Goal: Task Accomplishment & Management: Manage account settings

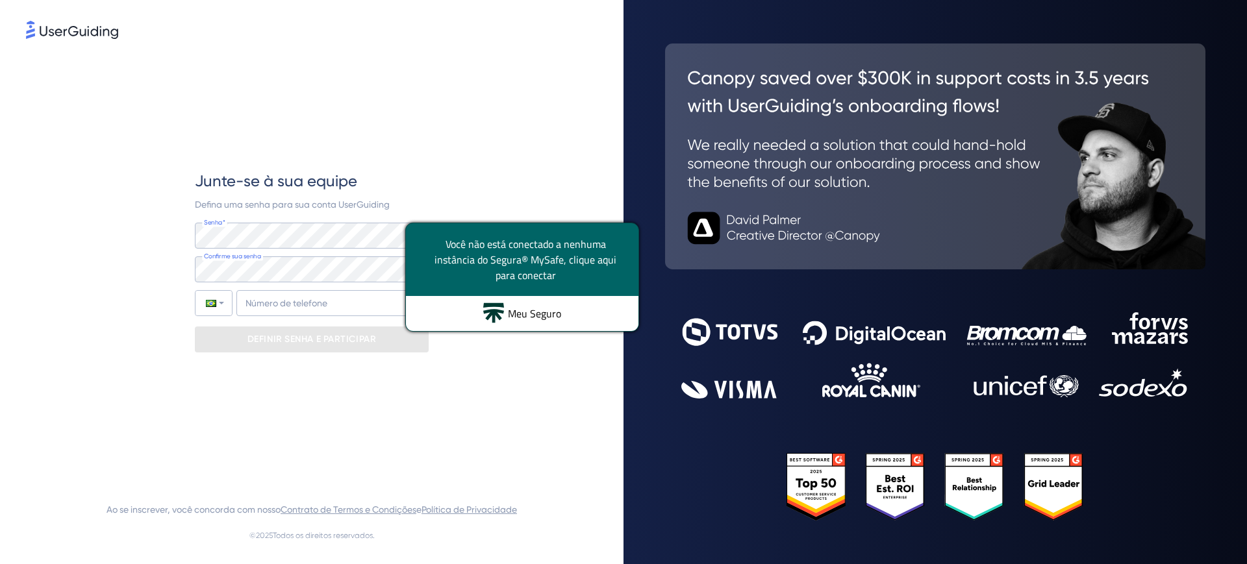
click at [525, 314] on font "Meu Seguro" at bounding box center [534, 314] width 53 height 16
click at [505, 311] on div "Meu Seguro" at bounding box center [522, 313] width 232 height 35
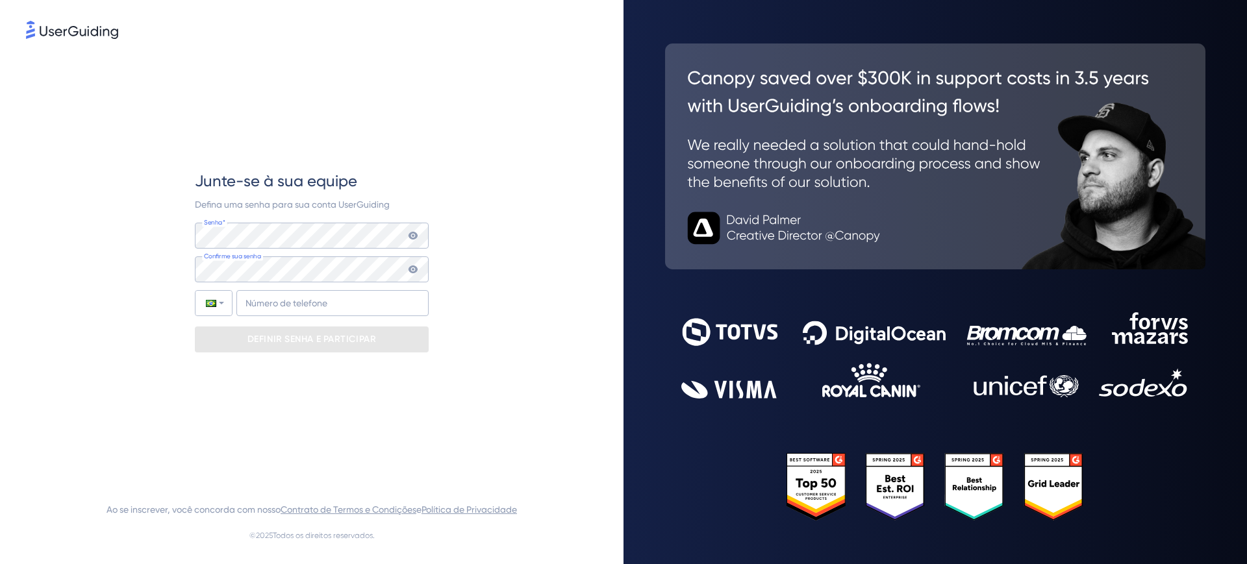
click at [386, 168] on div "Junte-se à sua equipe Defina uma senha para sua conta UserGuiding Senha* Sua se…" at bounding box center [312, 262] width 234 height 440
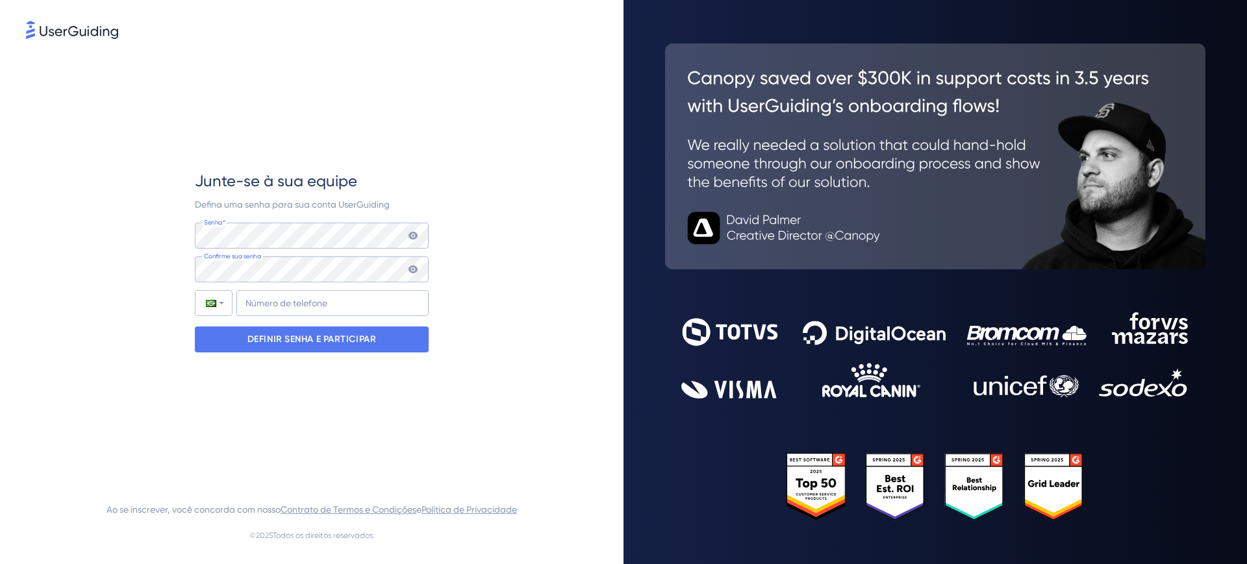
click at [410, 272] on icon at bounding box center [413, 269] width 10 height 10
click at [416, 238] on icon at bounding box center [413, 235] width 10 height 10
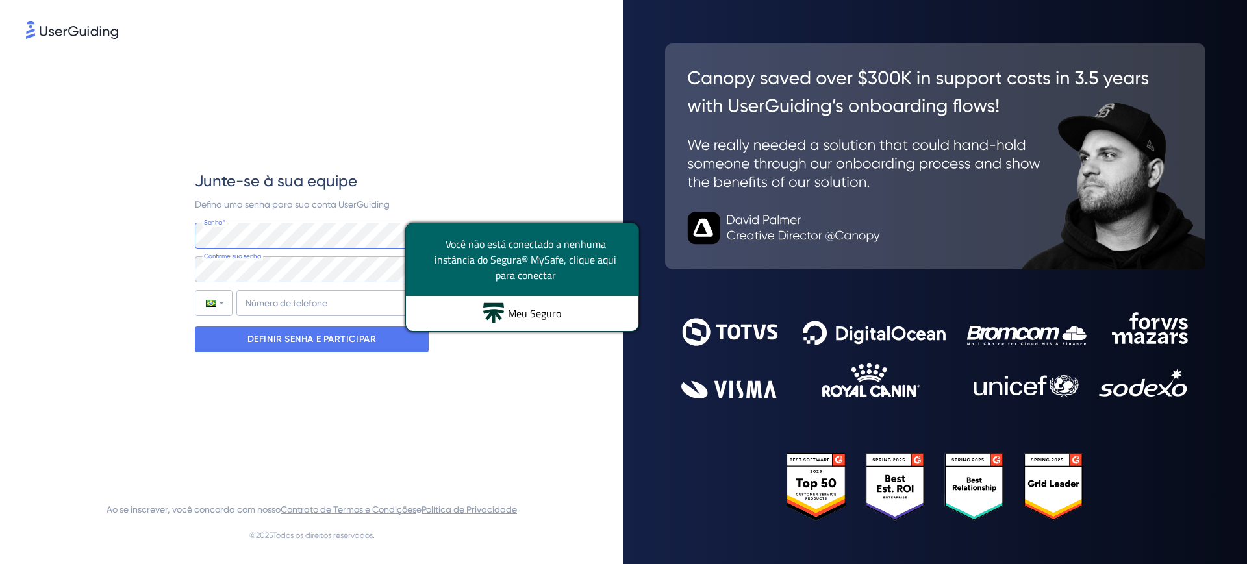
click at [133, 227] on div "Junte-se à sua equipe Defina uma senha para sua conta UserGuiding Senha* Sua se…" at bounding box center [311, 262] width 571 height 440
click at [547, 165] on div "Junte-se à sua equipe Defina uma senha para sua conta UserGuiding Senha* Sua se…" at bounding box center [311, 262] width 571 height 440
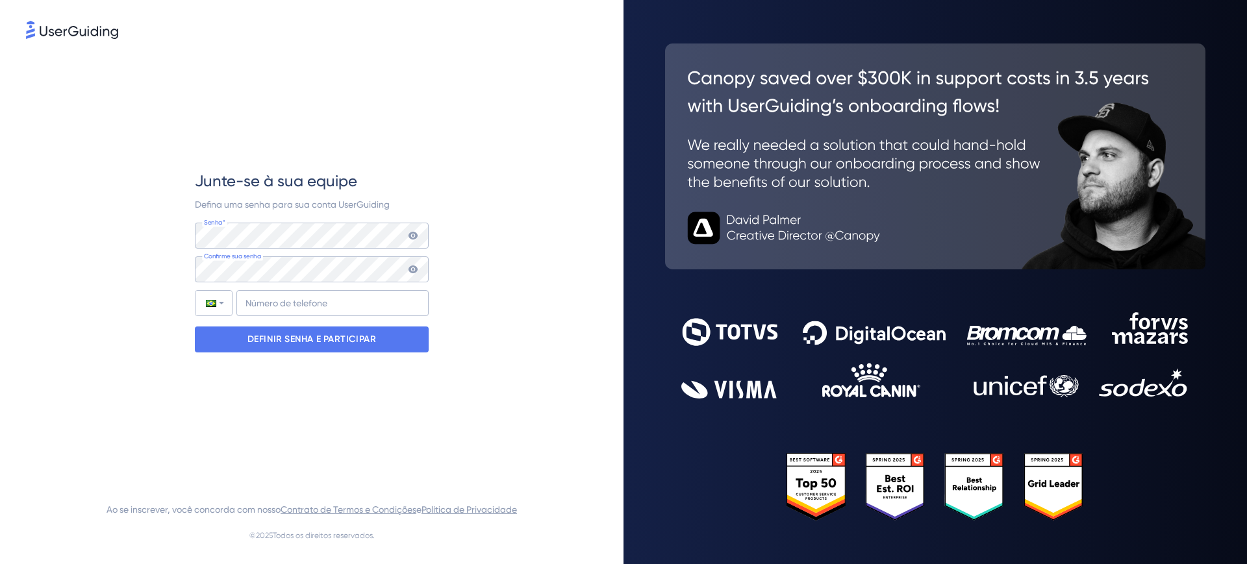
click at [411, 236] on icon at bounding box center [413, 235] width 10 height 10
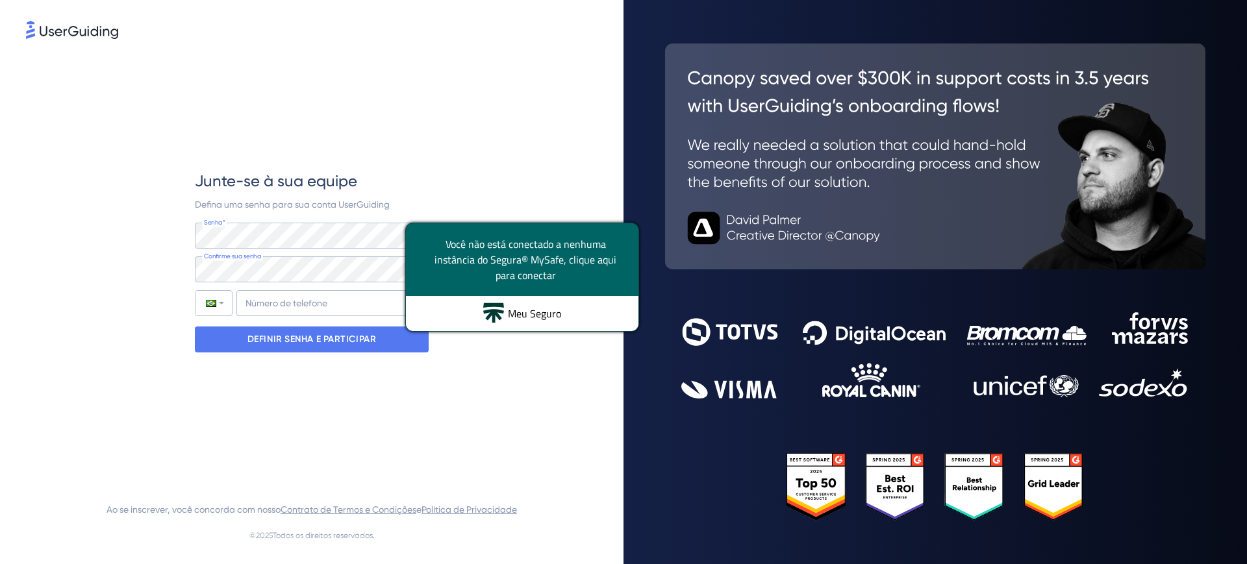
click at [495, 177] on div "Junte-se à sua equipe Defina uma senha para sua conta UserGuiding Senha* Sua se…" at bounding box center [311, 262] width 571 height 440
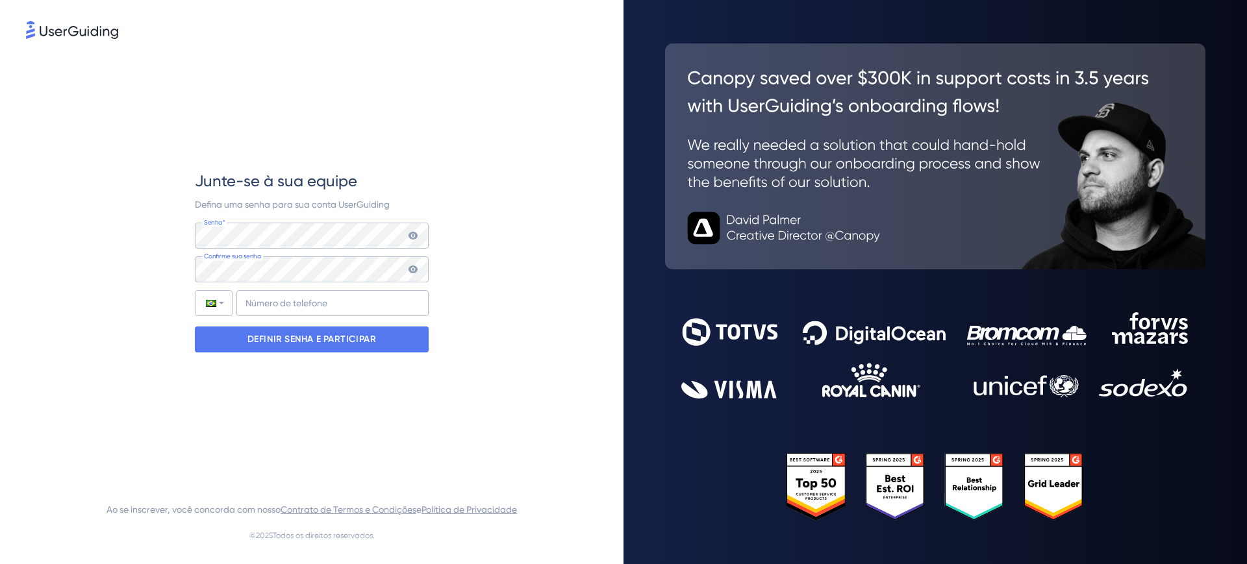
click at [410, 237] on icon at bounding box center [412, 236] width 9 height 8
click at [410, 269] on icon at bounding box center [412, 270] width 9 height 8
click at [416, 269] on div "Confirme sua senha" at bounding box center [312, 269] width 234 height 26
click at [411, 271] on icon at bounding box center [412, 270] width 9 height 8
click at [414, 269] on icon at bounding box center [412, 270] width 9 height 8
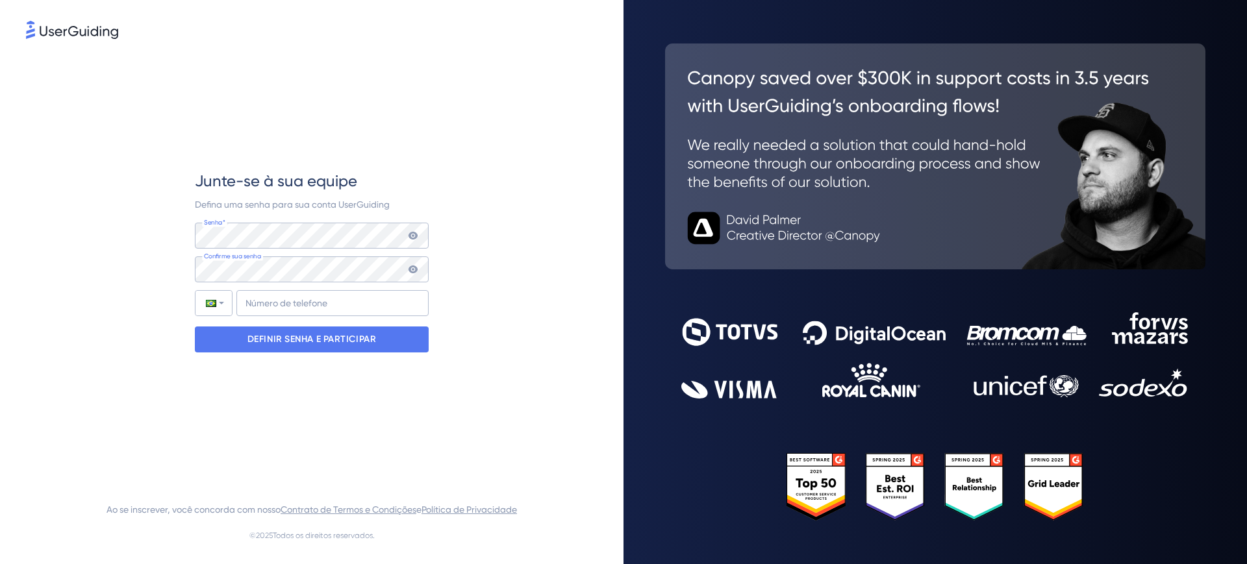
click at [414, 265] on icon at bounding box center [413, 269] width 10 height 10
click at [286, 302] on input "+55" at bounding box center [332, 303] width 192 height 26
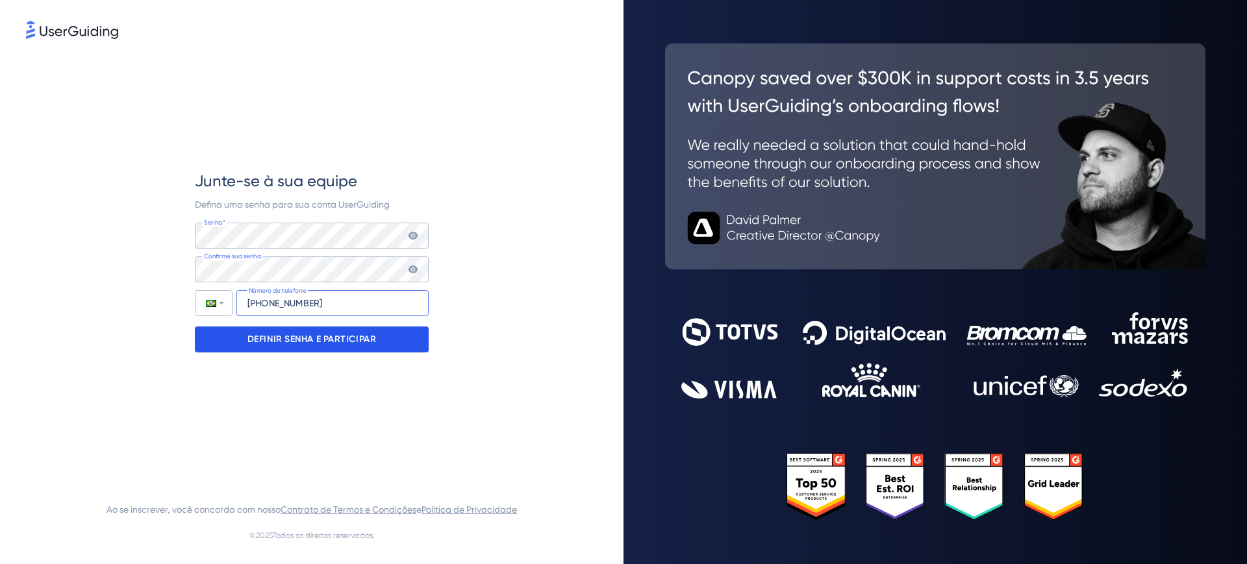
type input "+55 (47) 991358921"
click at [323, 338] on font "DEFINIR SENHA E PARTICIPAR" at bounding box center [311, 339] width 129 height 11
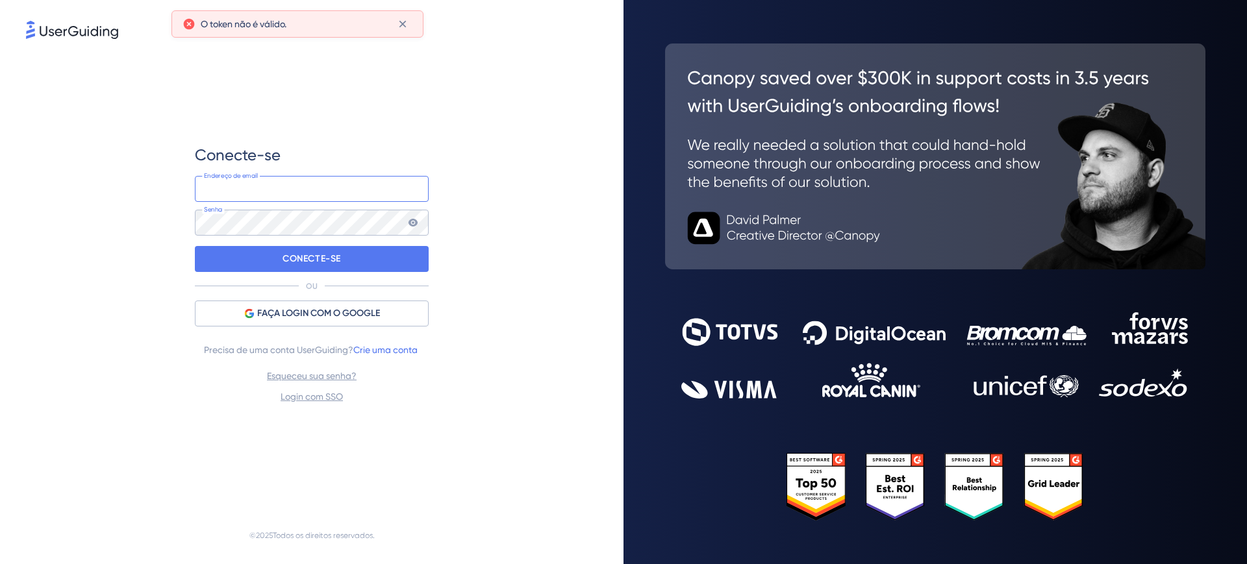
click at [266, 195] on input "email" at bounding box center [312, 189] width 234 height 26
type input "sara.schneider@paytrack.com.br"
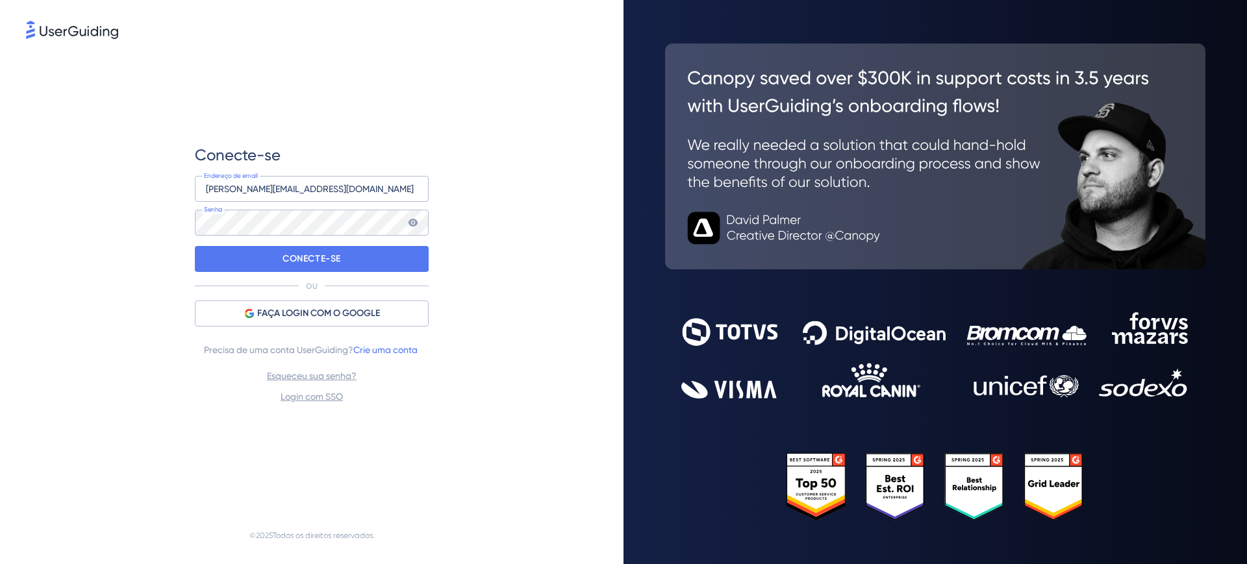
click at [414, 222] on icon at bounding box center [412, 223] width 9 height 8
click at [363, 260] on div "CONECTE-SE" at bounding box center [312, 259] width 234 height 26
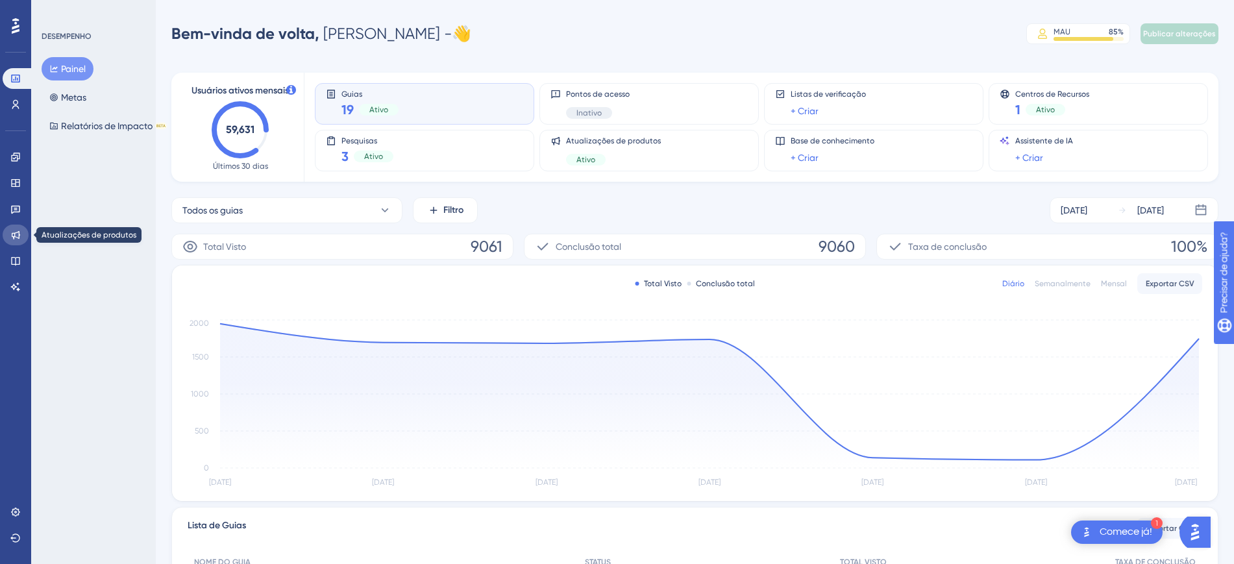
click at [19, 236] on icon at bounding box center [16, 235] width 8 height 8
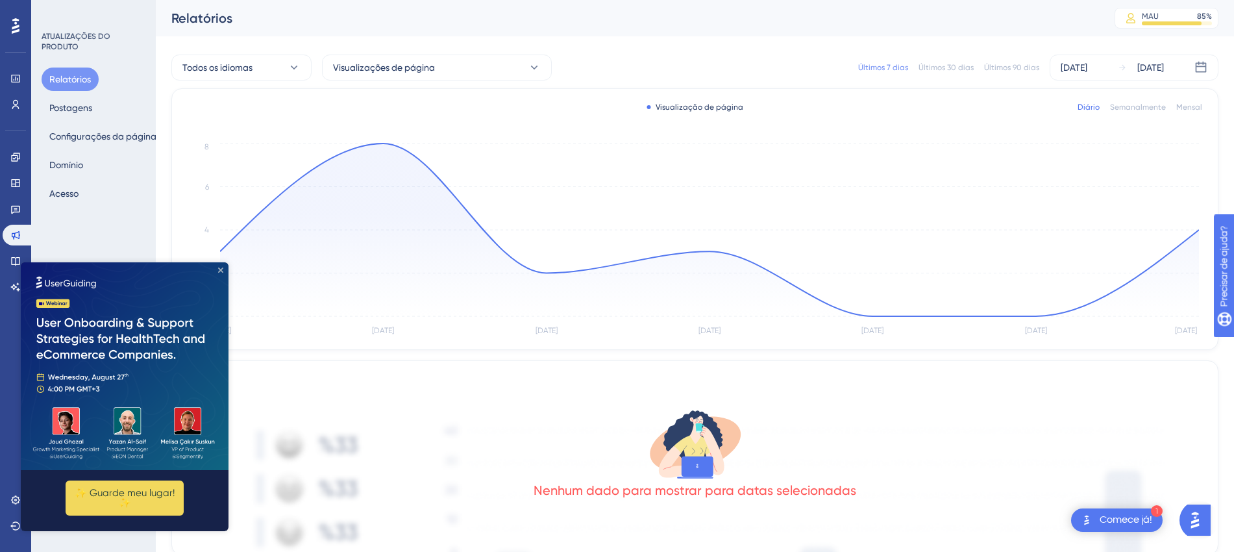
click at [219, 267] on icon "Fechar visualização" at bounding box center [220, 269] width 5 height 5
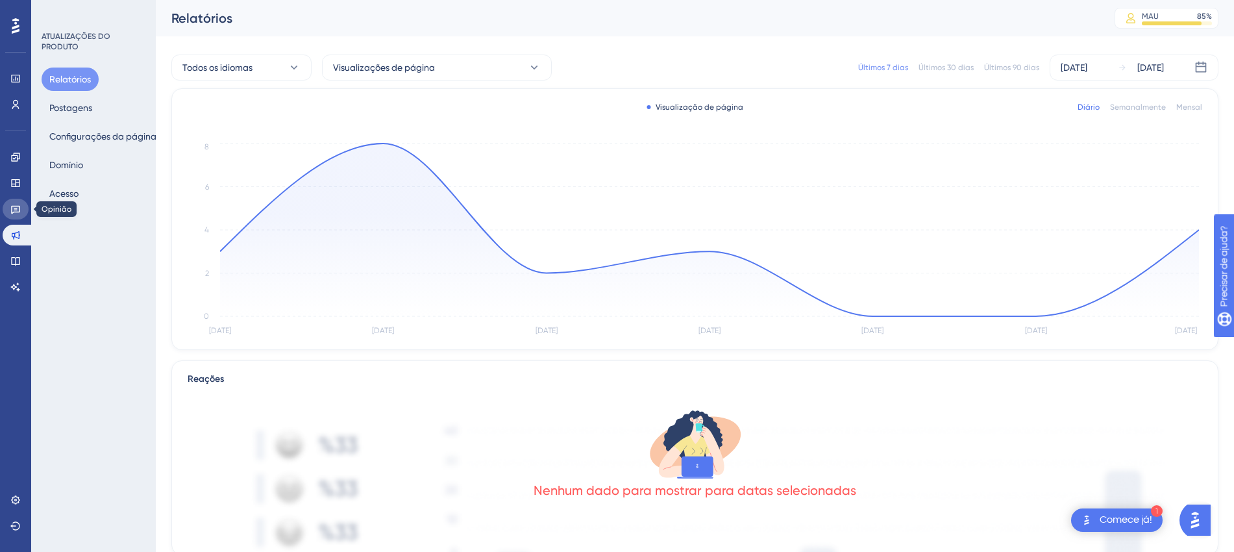
click at [19, 206] on icon at bounding box center [15, 209] width 10 height 10
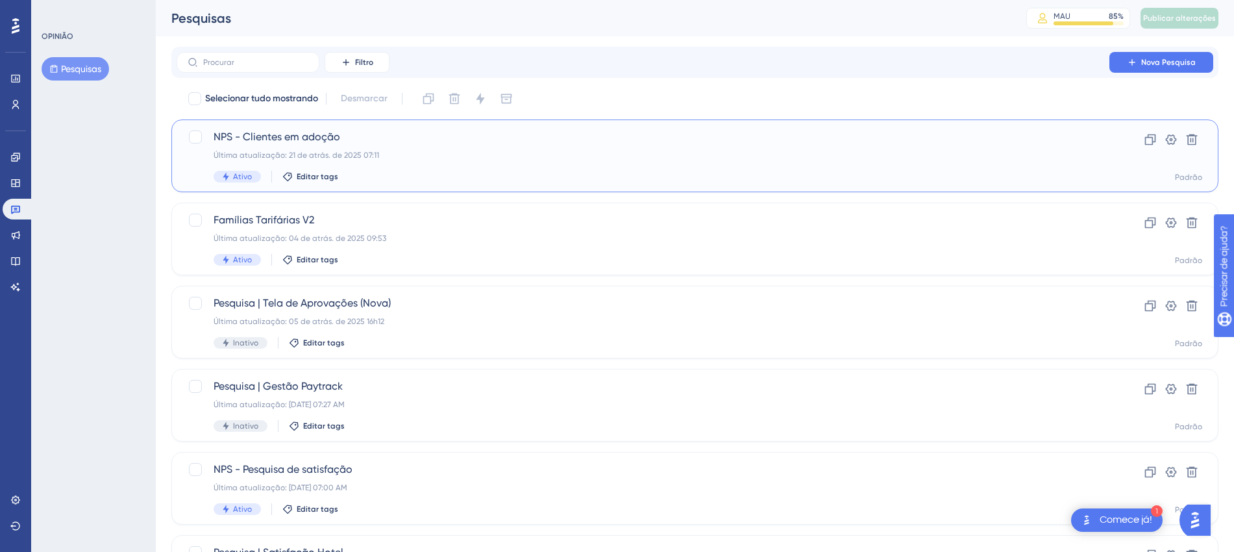
click at [432, 153] on div "Última atualização: 21 de atrás. de 2025 07:11" at bounding box center [643, 155] width 859 height 10
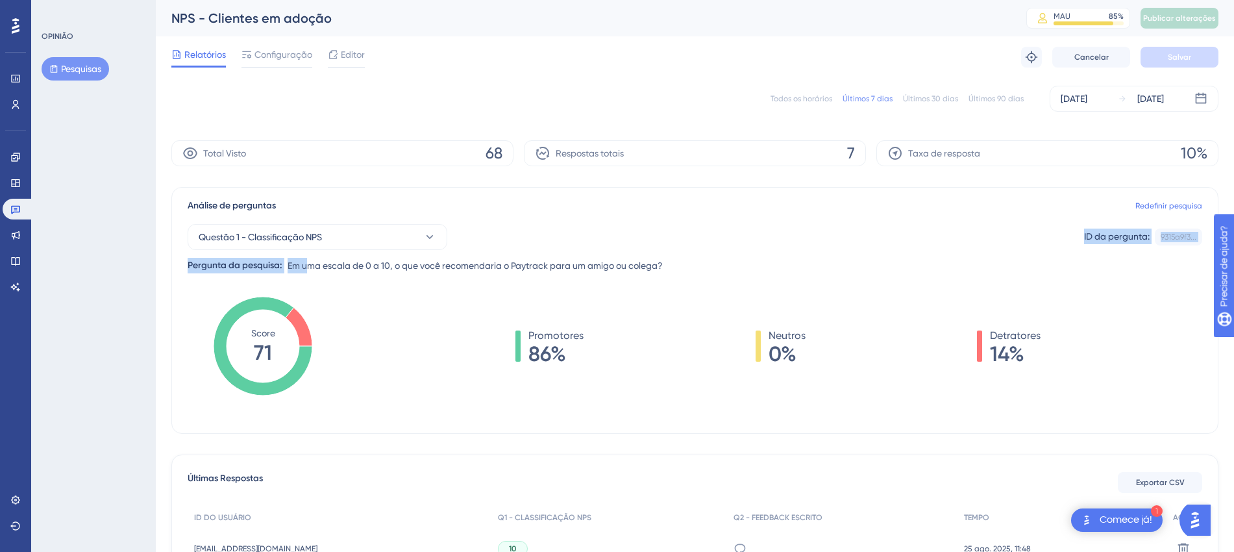
drag, startPoint x: 308, startPoint y: 265, endPoint x: 693, endPoint y: 275, distance: 385.8
click at [693, 275] on div "Análise de perguntas Redefinir pesquisa Questão 1 - Classificação NPS ID da per…" at bounding box center [694, 310] width 1047 height 247
click at [699, 272] on div "Questão 1 - Classificação NPS ID da pergunta: 9315a9f3... Cópia Pergunta da pes…" at bounding box center [695, 244] width 1015 height 60
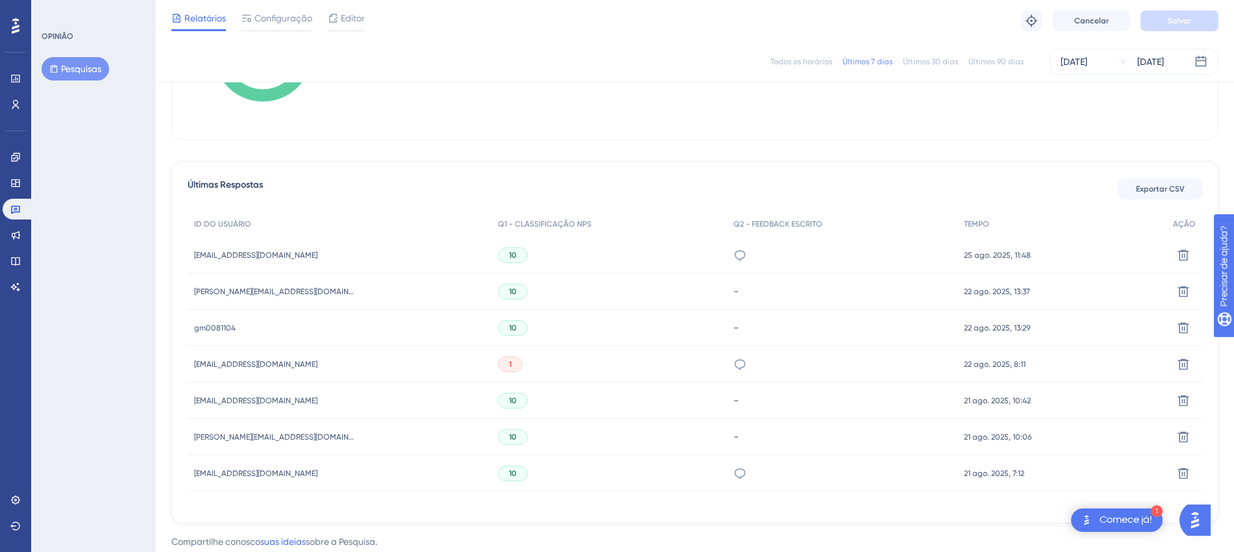
scroll to position [325, 0]
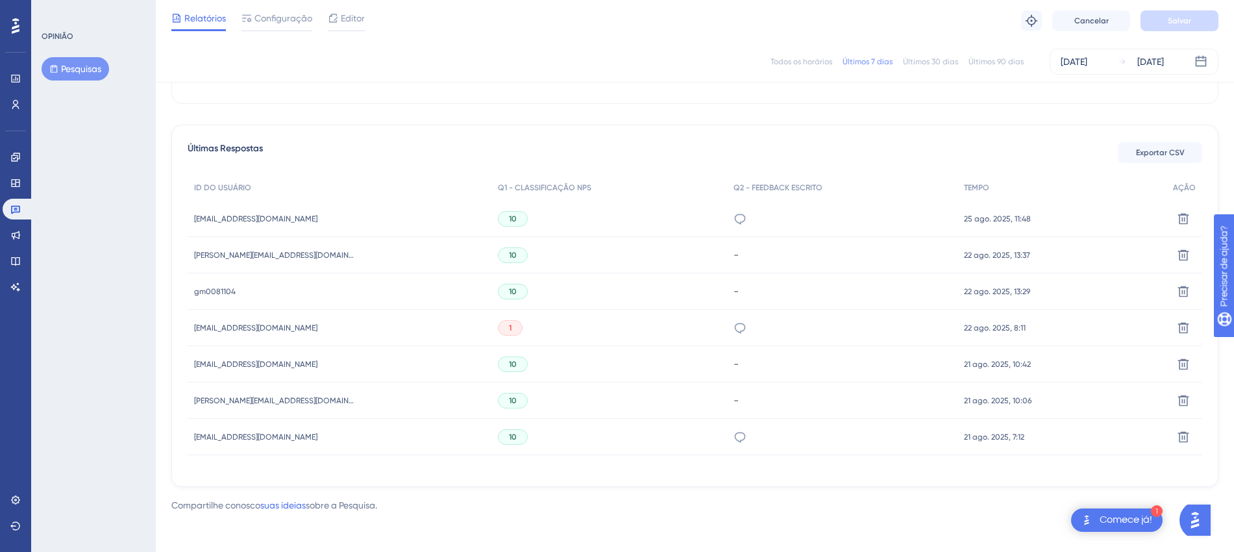
click at [500, 330] on div "1" at bounding box center [510, 328] width 25 height 16
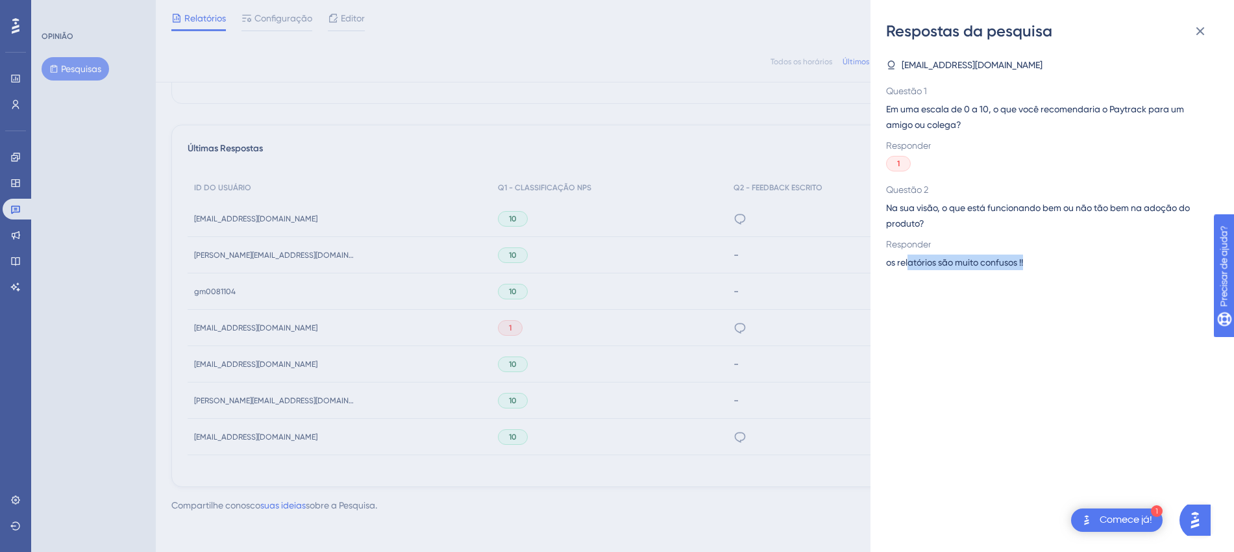
drag, startPoint x: 910, startPoint y: 266, endPoint x: 1059, endPoint y: 277, distance: 149.7
click at [1049, 261] on div "os relatórios são muito confusos !!" at bounding box center [1047, 263] width 322 height 16
click at [1061, 283] on div "patricia.jesus@chlorumsolutions.com Questão 1 Em uma escala de 0 a 10, o que vo…" at bounding box center [1057, 297] width 343 height 510
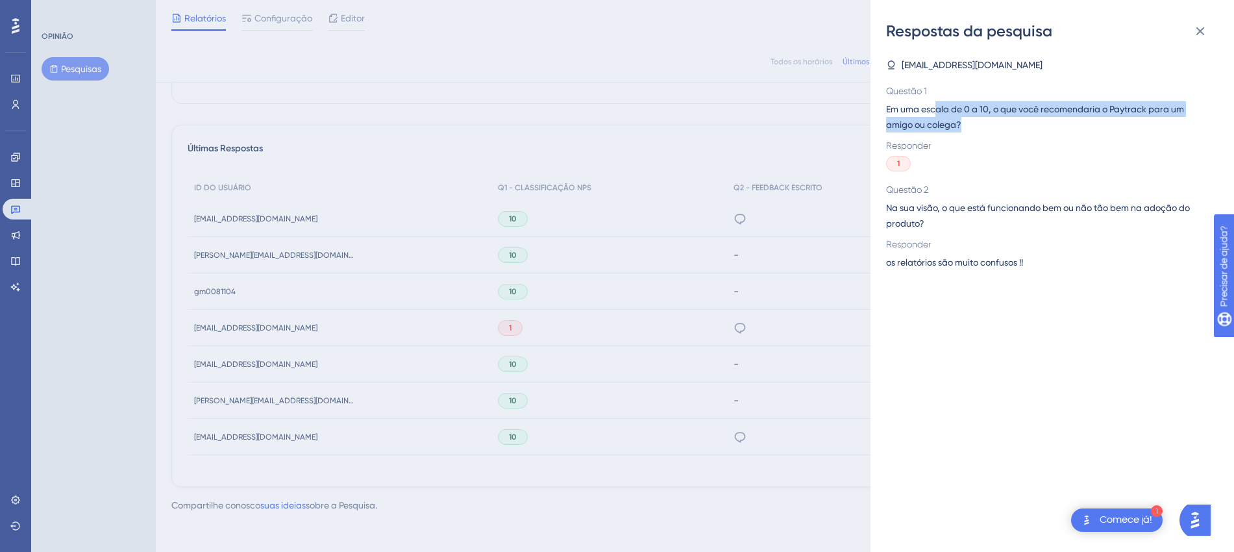
drag, startPoint x: 934, startPoint y: 106, endPoint x: 1038, endPoint y: 132, distance: 107.7
click at [1038, 132] on div "Questão 1 Em uma escala de 0 a 10, o que você recomendaria o Paytrack para um a…" at bounding box center [1047, 127] width 322 height 88
drag, startPoint x: 904, startPoint y: 108, endPoint x: 1030, endPoint y: 132, distance: 128.2
click at [1030, 132] on div "Questão 1 Em uma escala de 0 a 10, o que você recomendaria o Paytrack para um a…" at bounding box center [1047, 127] width 322 height 88
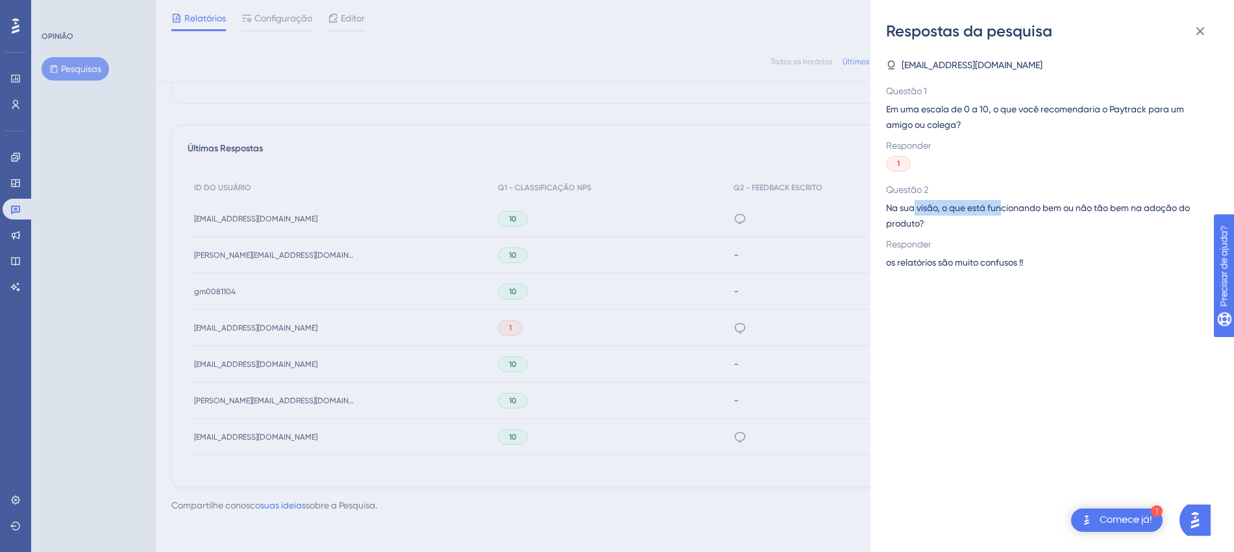
drag, startPoint x: 915, startPoint y: 204, endPoint x: 1002, endPoint y: 213, distance: 88.1
click at [999, 210] on font "Na sua visão, o que está funcionando bem ou não tão bem na adoção do produto?" at bounding box center [1038, 216] width 304 height 26
click at [1009, 215] on span "Na sua visão, o que está funcionando bem ou não tão bem na adoção do produto?" at bounding box center [1047, 215] width 322 height 31
drag, startPoint x: 981, startPoint y: 210, endPoint x: 1028, endPoint y: 223, distance: 48.5
click at [1164, 216] on span "Na sua visão, o que está funcionando bem ou não tão bem na adoção do produto?" at bounding box center [1047, 215] width 322 height 31
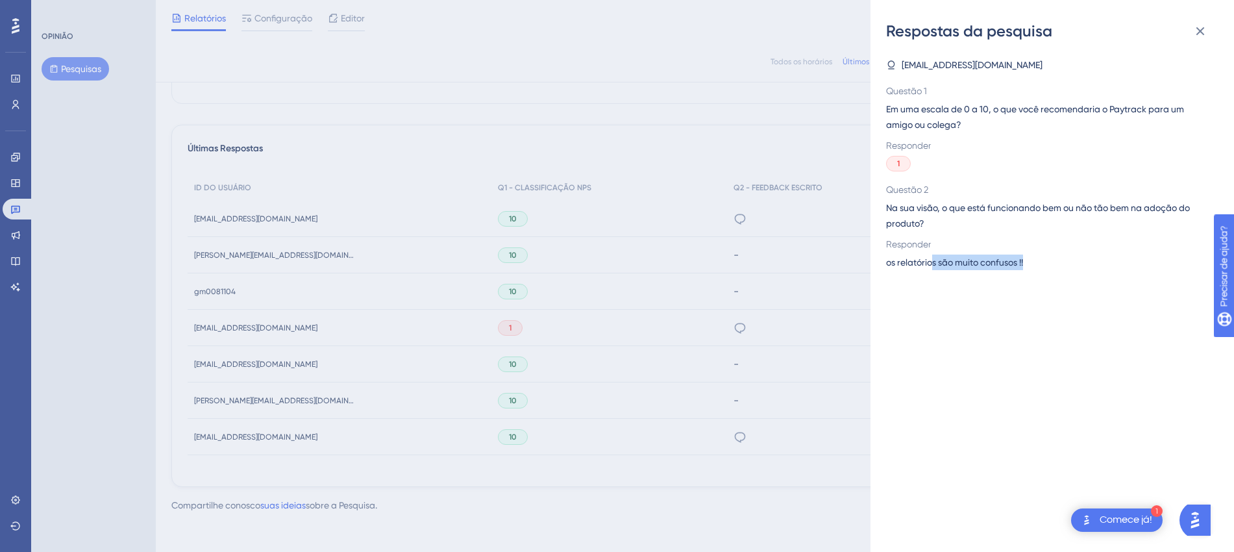
drag, startPoint x: 938, startPoint y: 266, endPoint x: 1036, endPoint y: 254, distance: 99.5
click at [1036, 255] on div "os relatórios são muito confusos !!" at bounding box center [1047, 263] width 322 height 16
click at [1200, 31] on icon at bounding box center [1201, 31] width 8 height 8
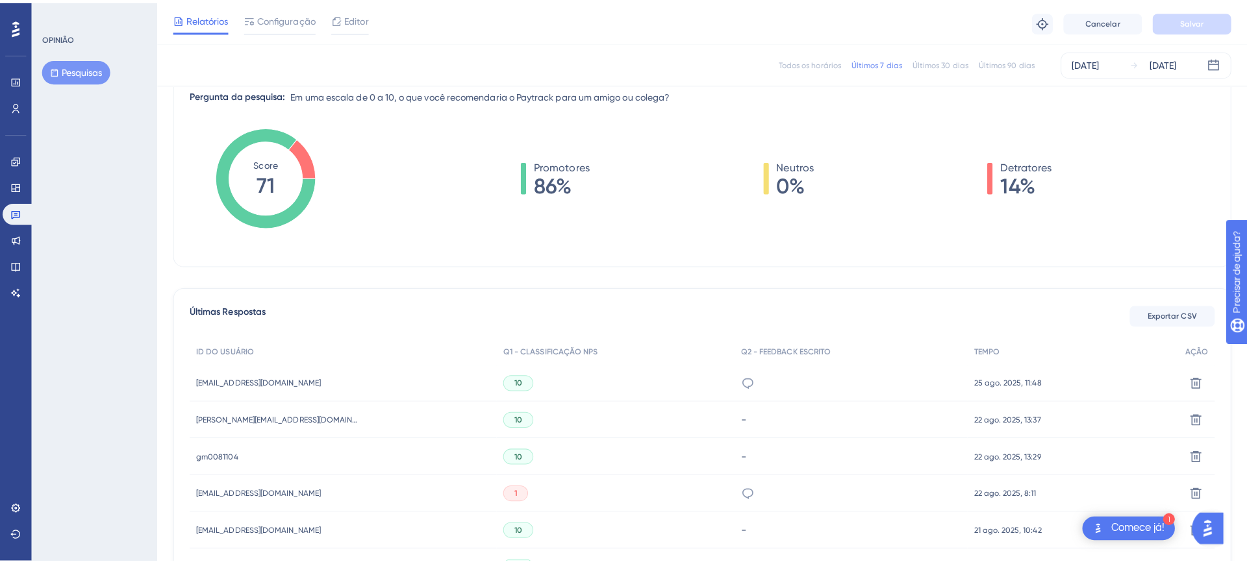
scroll to position [165, 0]
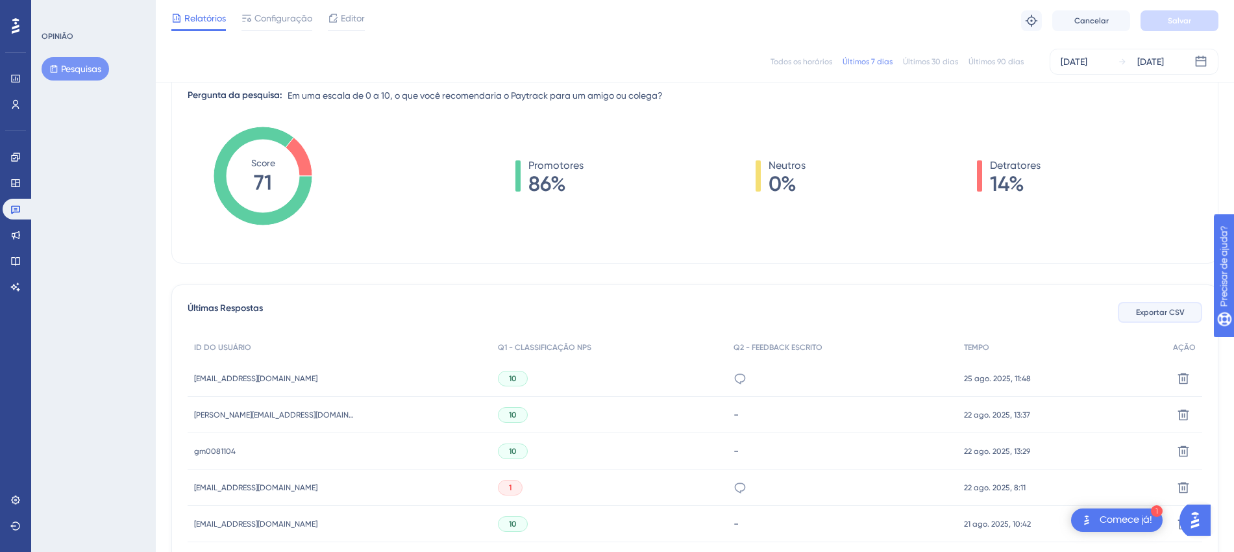
click at [1139, 314] on font "Exportar CSV" at bounding box center [1160, 312] width 49 height 9
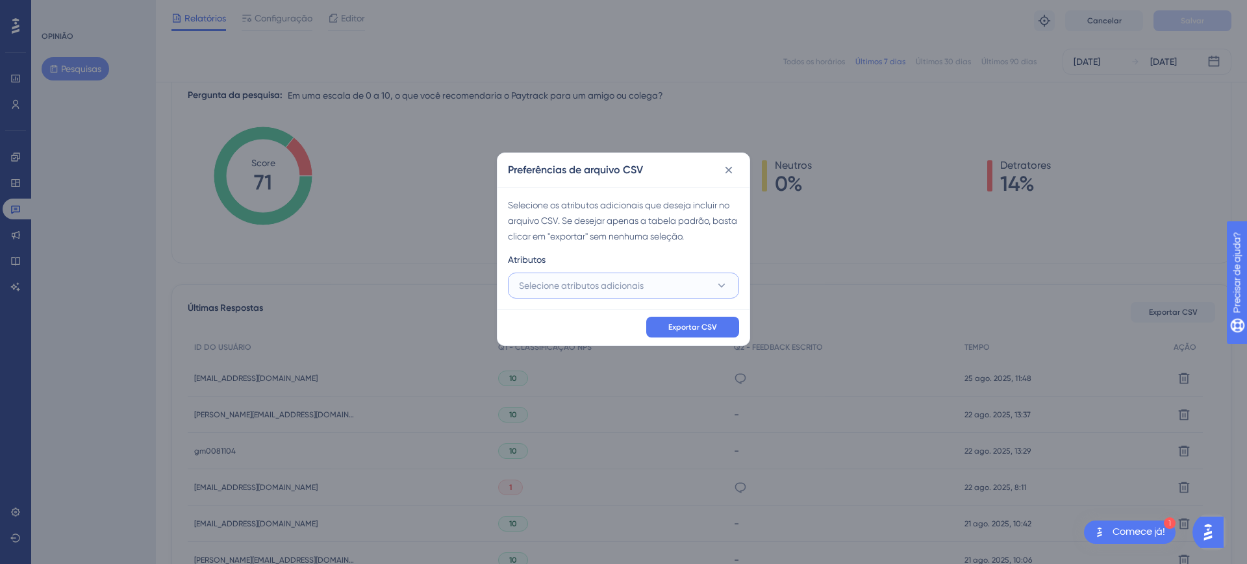
click at [584, 283] on font "Selecione atributos adicionais" at bounding box center [581, 285] width 125 height 10
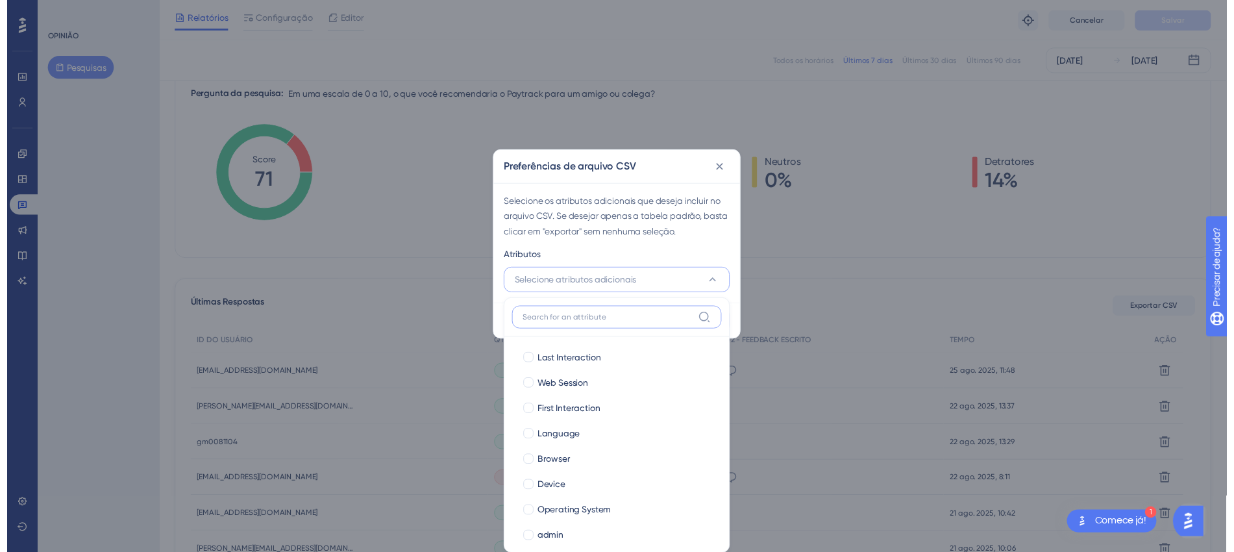
scroll to position [175, 0]
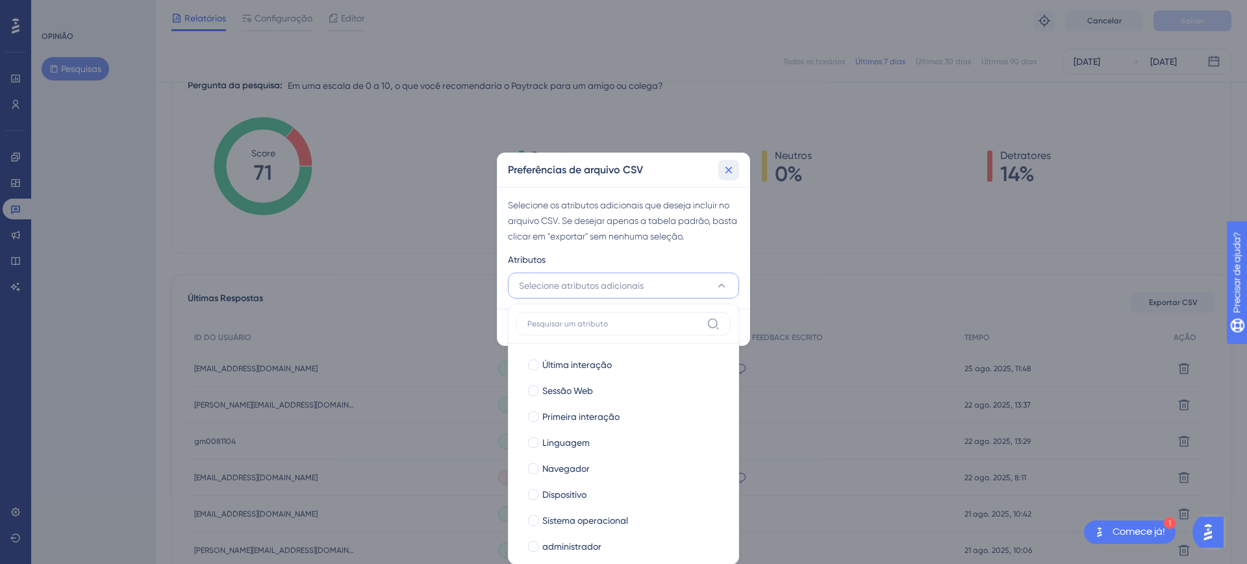
click at [735, 162] on button at bounding box center [728, 170] width 21 height 21
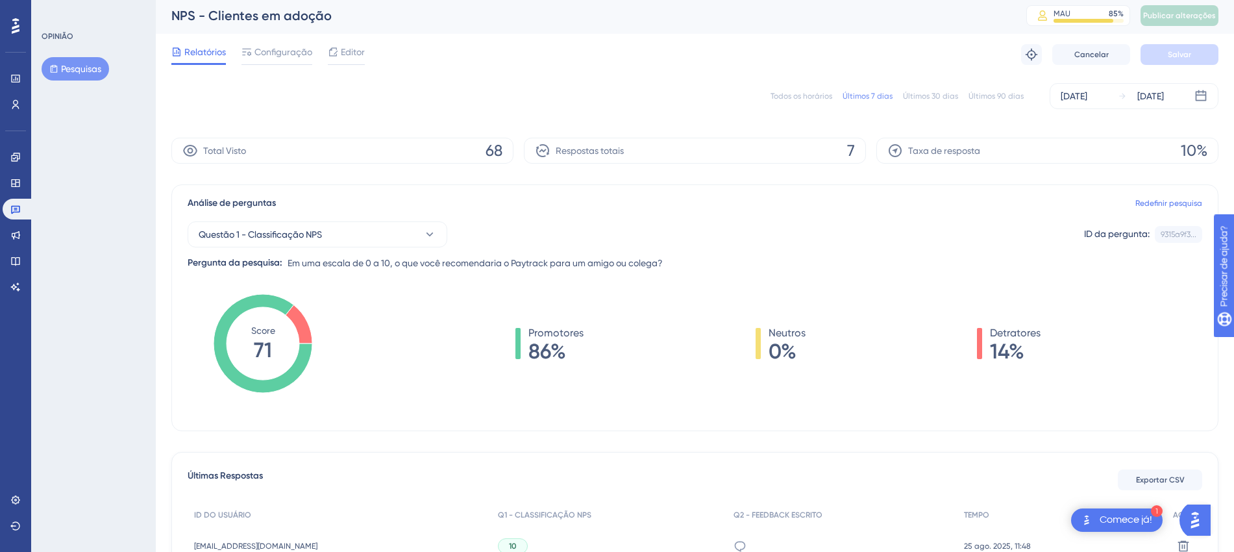
scroll to position [0, 0]
click at [343, 239] on button "Questão 1 - Classificação NPS" at bounding box center [318, 237] width 260 height 26
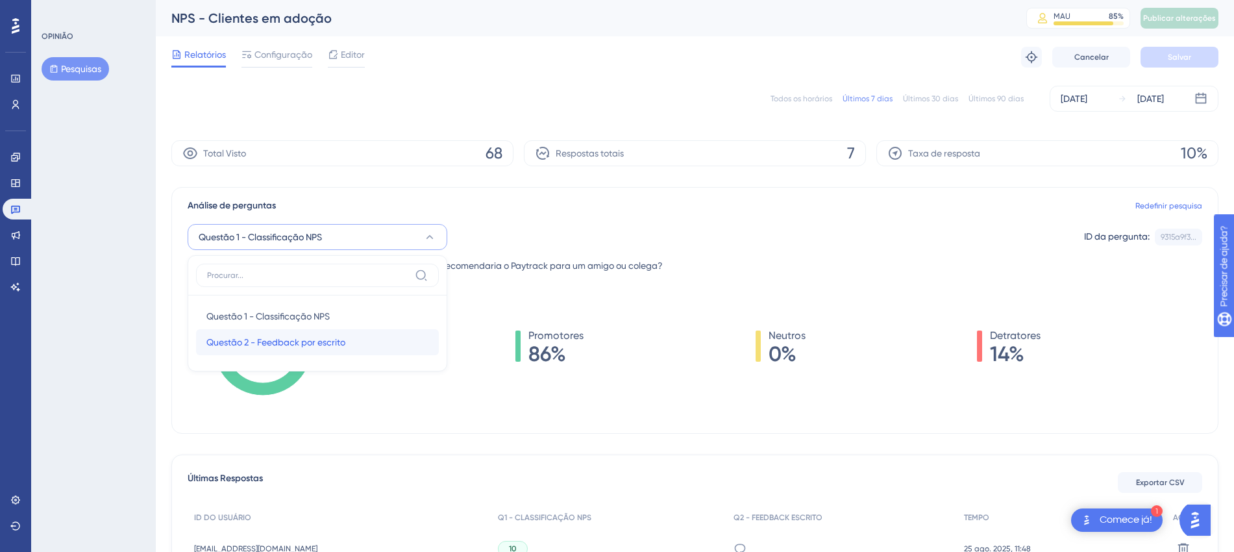
click at [331, 341] on font "Questão 2 - Feedback por escrito" at bounding box center [275, 342] width 139 height 10
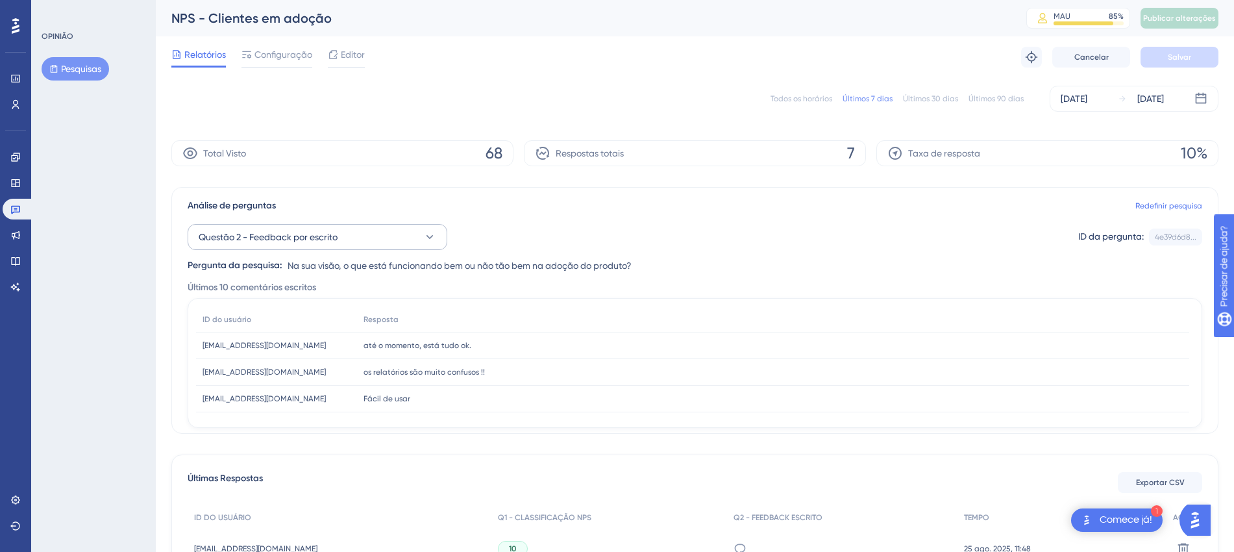
click at [329, 249] on div "Questão 2 - Feedback por escrito ID da pergunta: 4e39d6d8... Cópia Pergunta da …" at bounding box center [695, 244] width 1015 height 60
click at [315, 236] on font "Questão 2 - Feedback por escrito" at bounding box center [268, 237] width 139 height 10
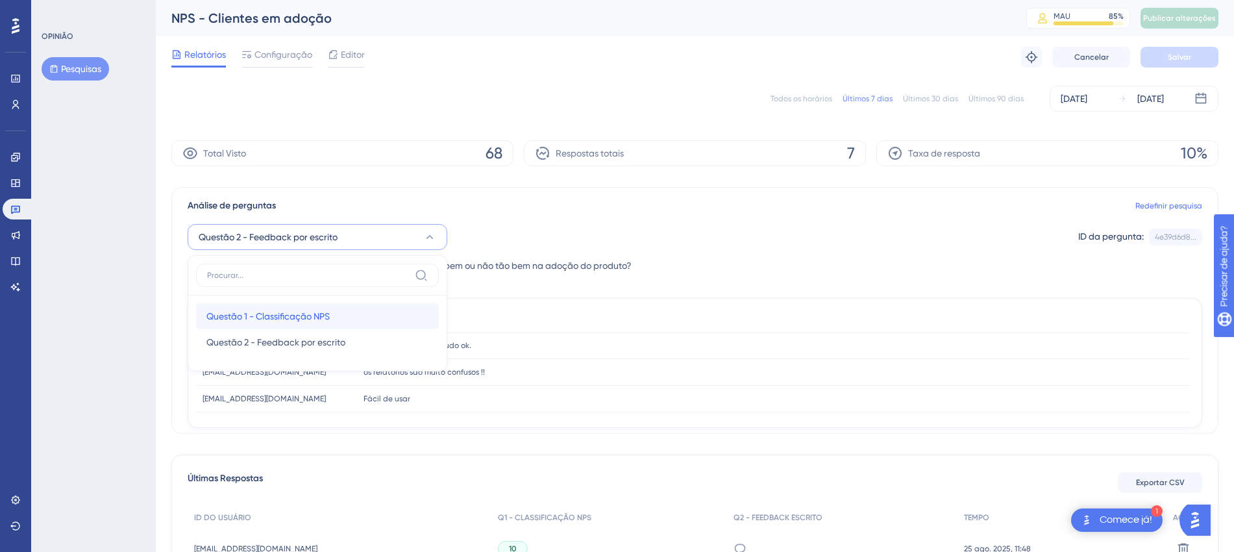
click at [316, 311] on font "Questão 1 - Classificação NPS" at bounding box center [267, 316] width 123 height 10
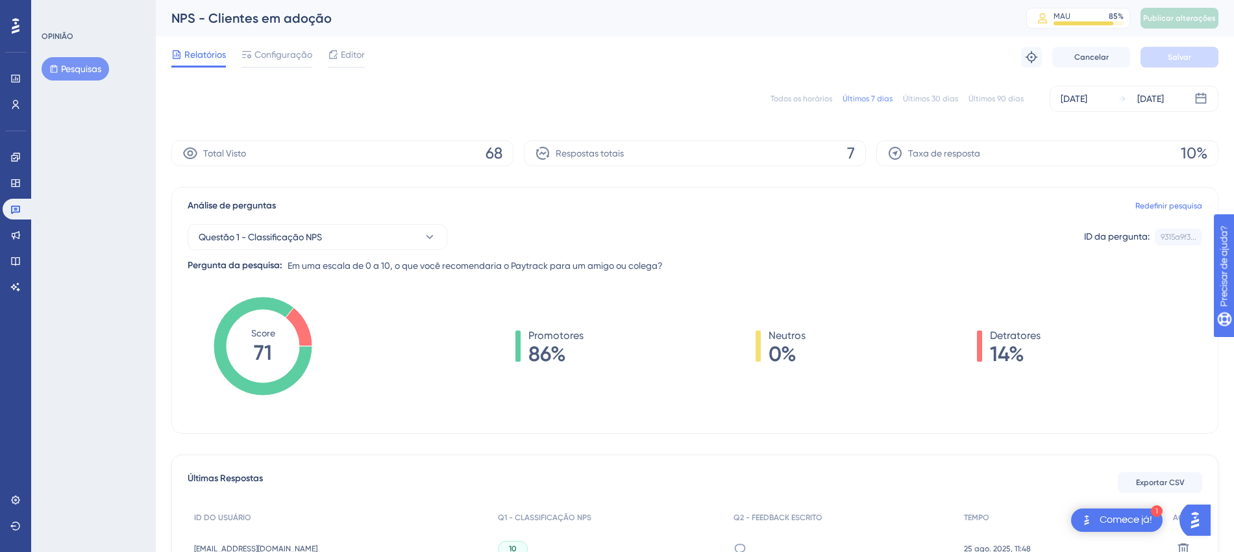
click at [932, 101] on font "Últimos 30 dias" at bounding box center [930, 98] width 55 height 9
click at [1076, 99] on div "13 de agosto de 2025" at bounding box center [1074, 99] width 27 height 16
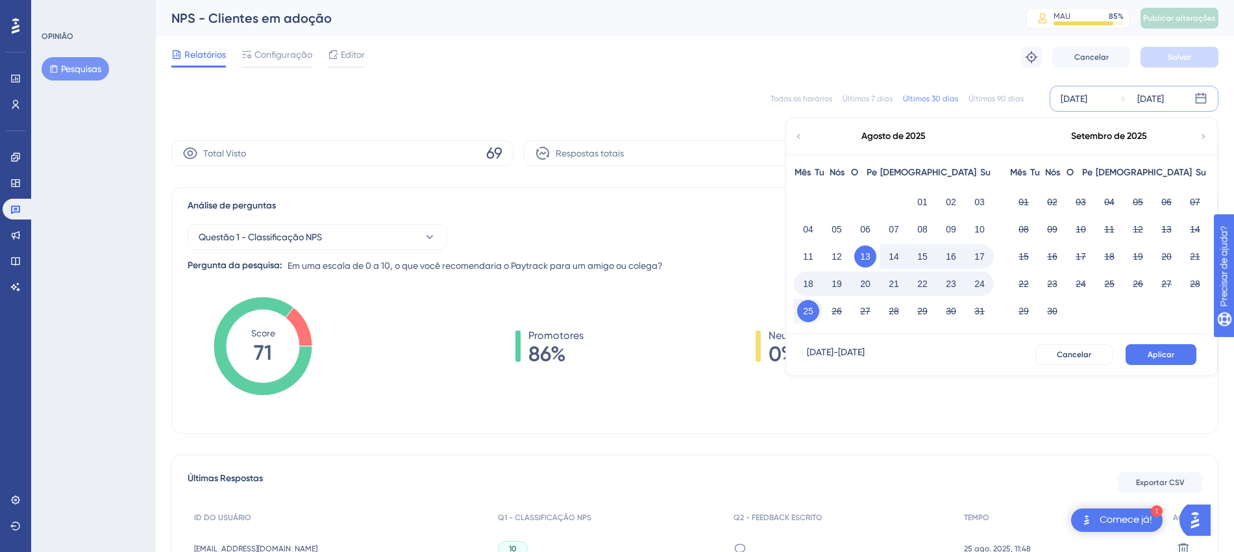
click at [799, 136] on icon at bounding box center [798, 137] width 9 height 12
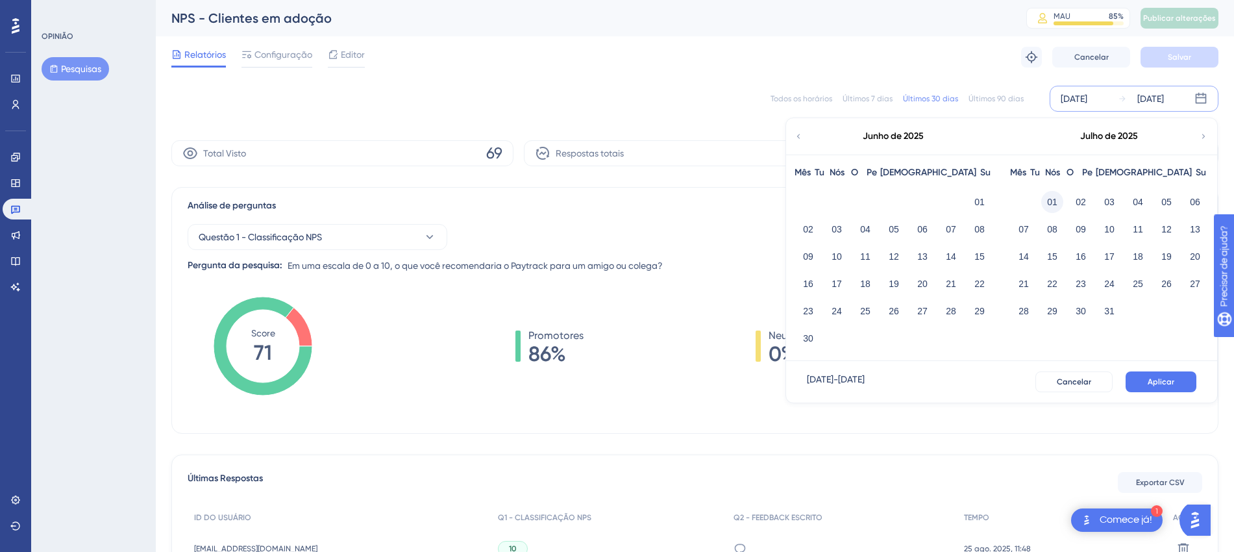
click at [1051, 204] on font "01" at bounding box center [1052, 202] width 10 height 10
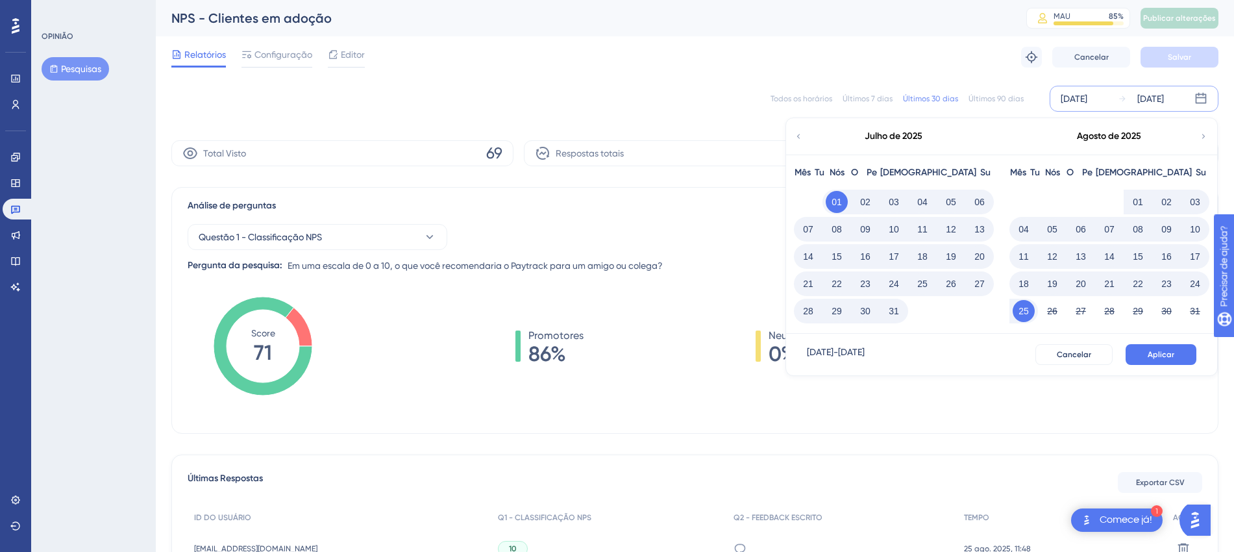
click at [1178, 355] on button "Aplicar" at bounding box center [1161, 354] width 71 height 21
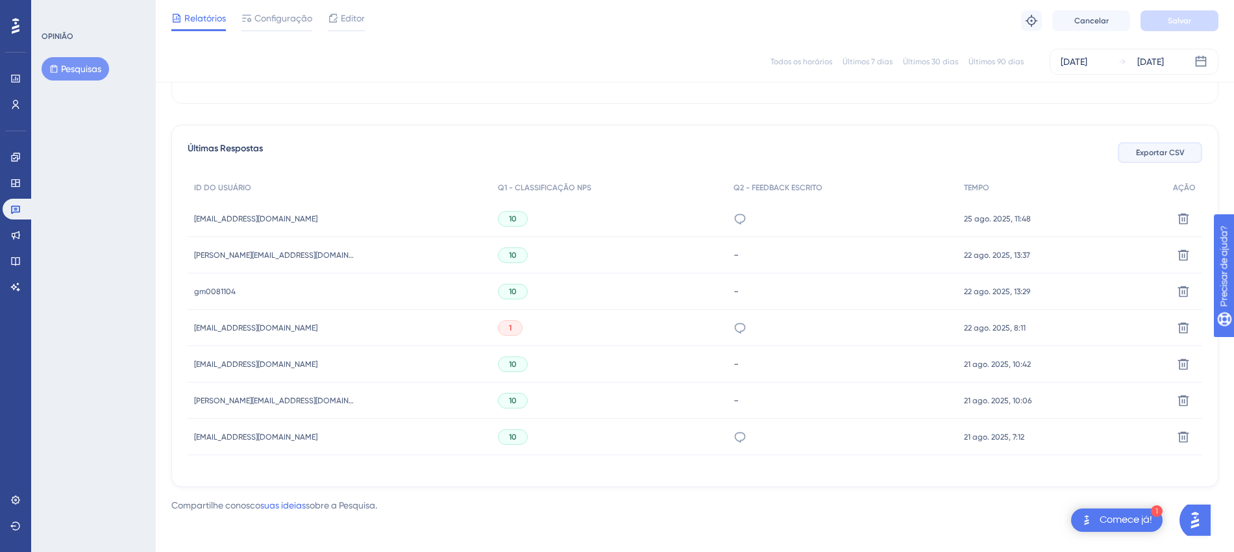
click at [1166, 153] on font "Exportar CSV" at bounding box center [1160, 152] width 49 height 9
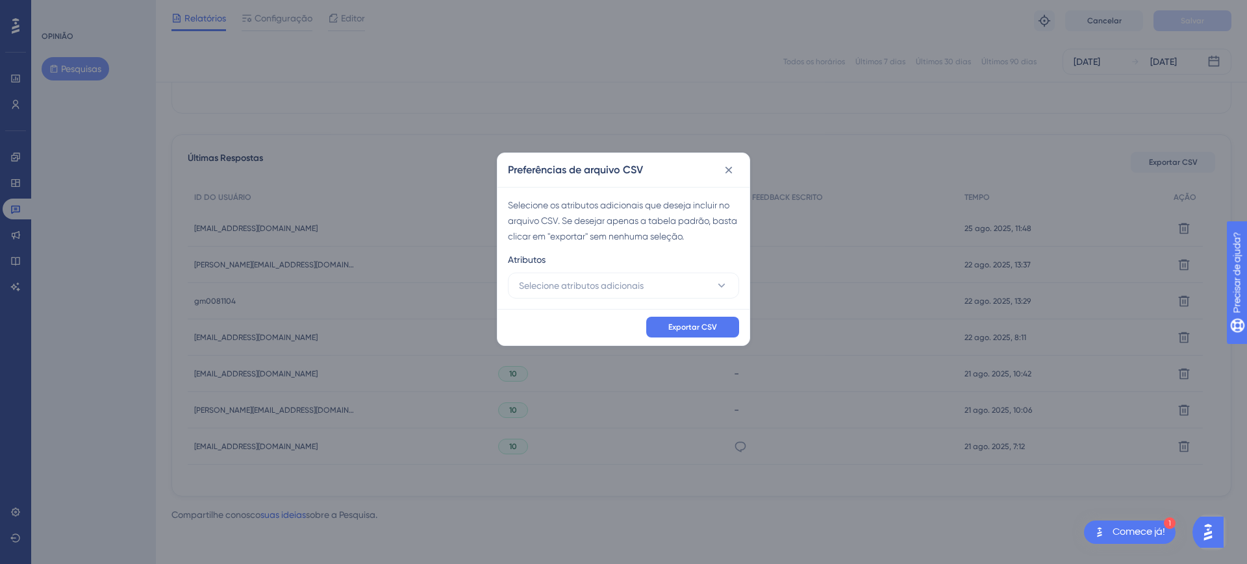
click at [670, 269] on div "Atributos" at bounding box center [623, 262] width 231 height 21
click at [668, 285] on button "Selecione atributos adicionais" at bounding box center [623, 286] width 231 height 26
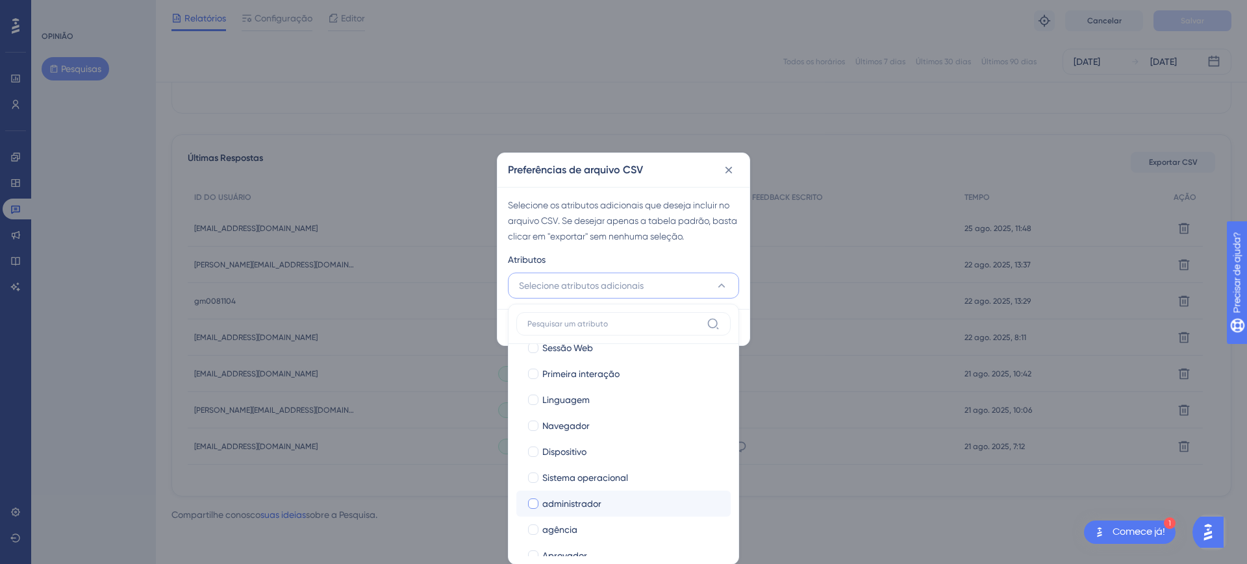
scroll to position [81, 0]
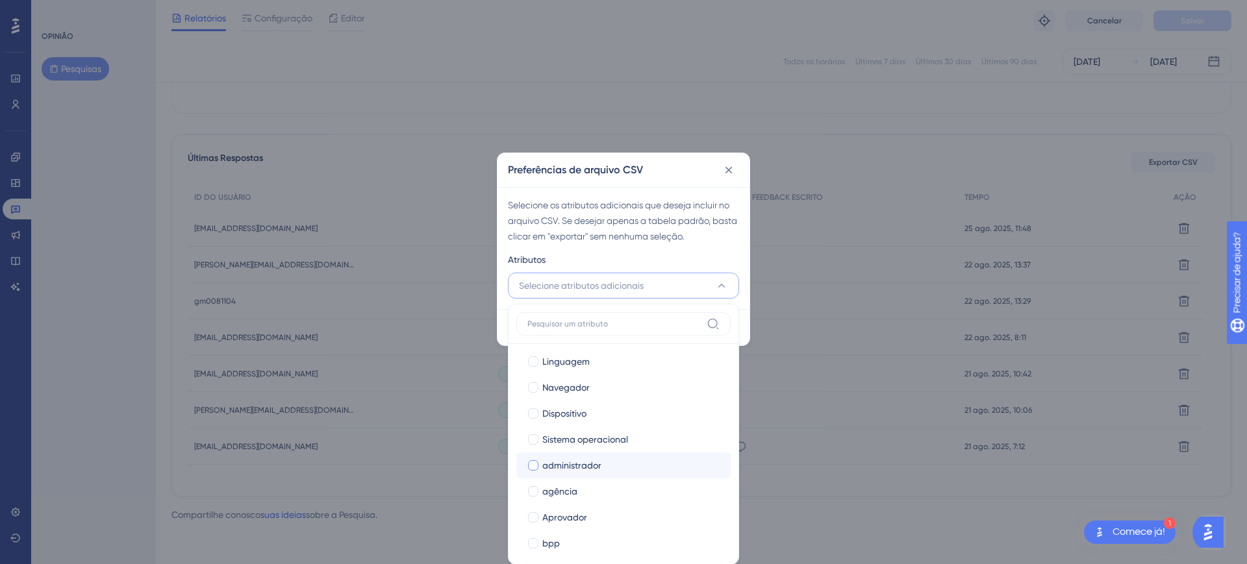
click at [619, 467] on div "administrador" at bounding box center [631, 466] width 178 height 16
checkbox input "true"
click at [606, 517] on div "Aprovador" at bounding box center [631, 518] width 178 height 16
checkbox input "true"
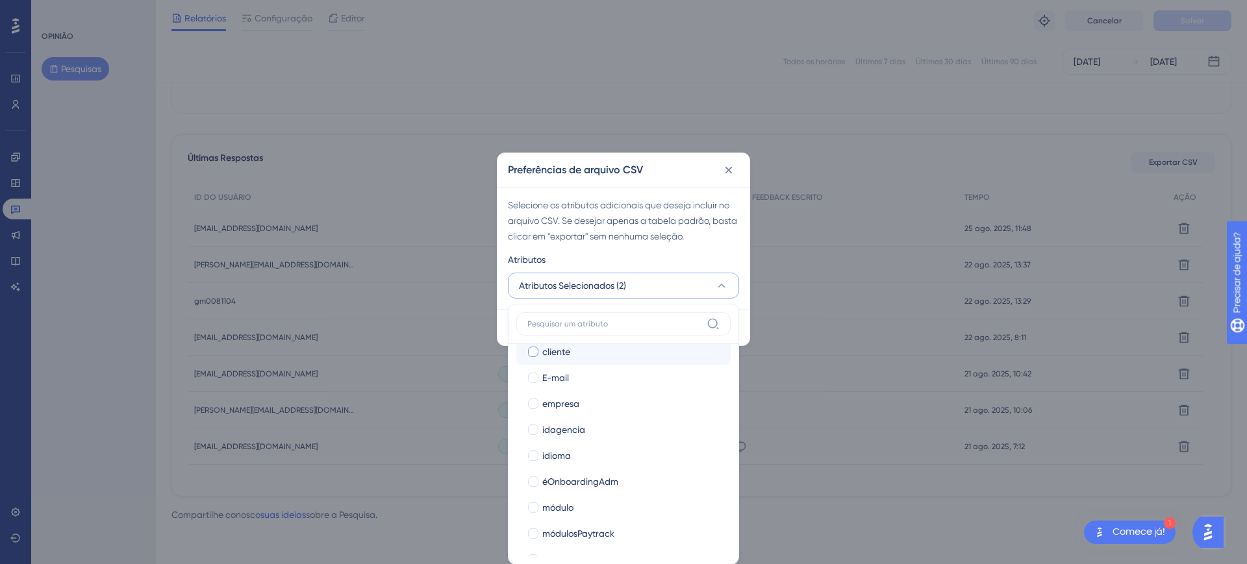
click at [590, 356] on div "cliente" at bounding box center [631, 352] width 178 height 16
checkbox input "true"
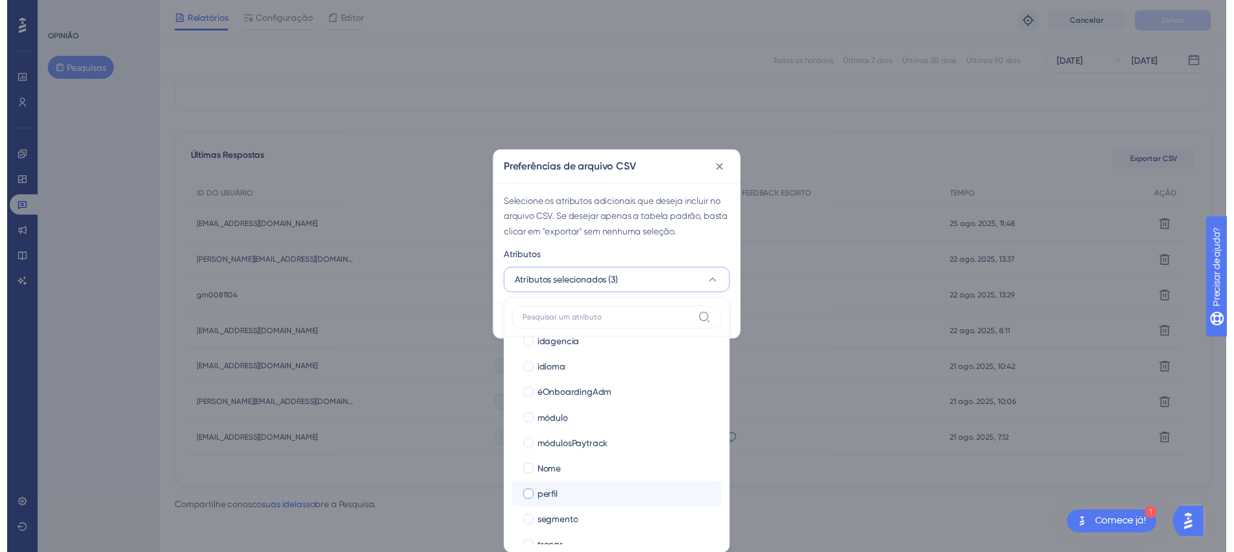
scroll to position [479, 0]
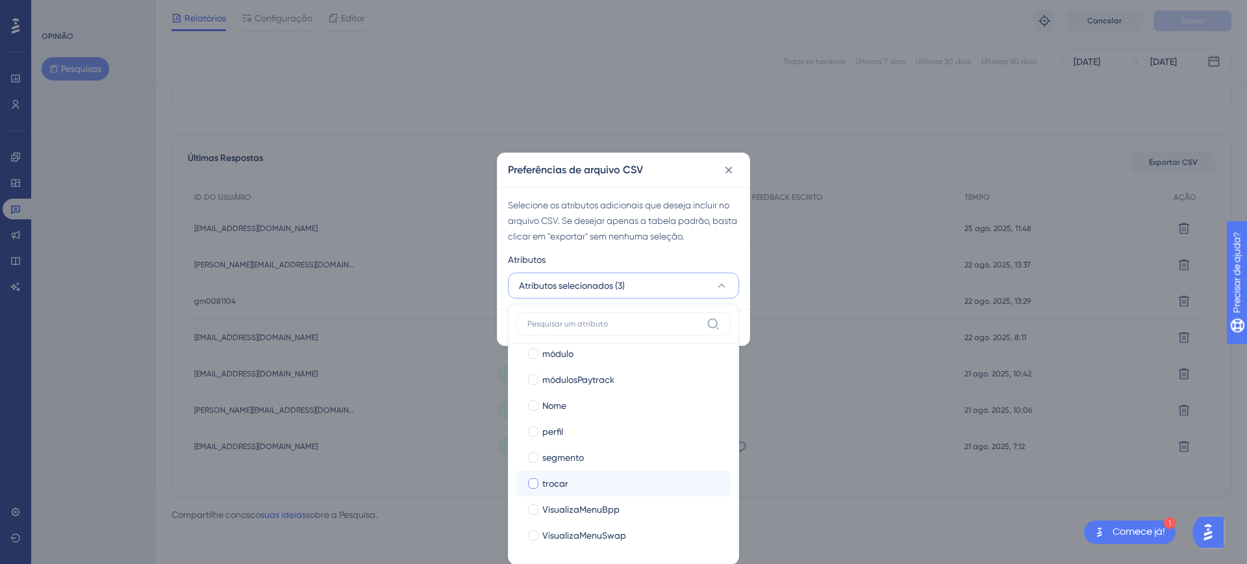
drag, startPoint x: 629, startPoint y: 455, endPoint x: 658, endPoint y: 475, distance: 35.1
click at [629, 455] on div "segmento" at bounding box center [631, 458] width 178 height 16
checkbox input "true"
click at [684, 253] on div "Atributos" at bounding box center [623, 262] width 231 height 21
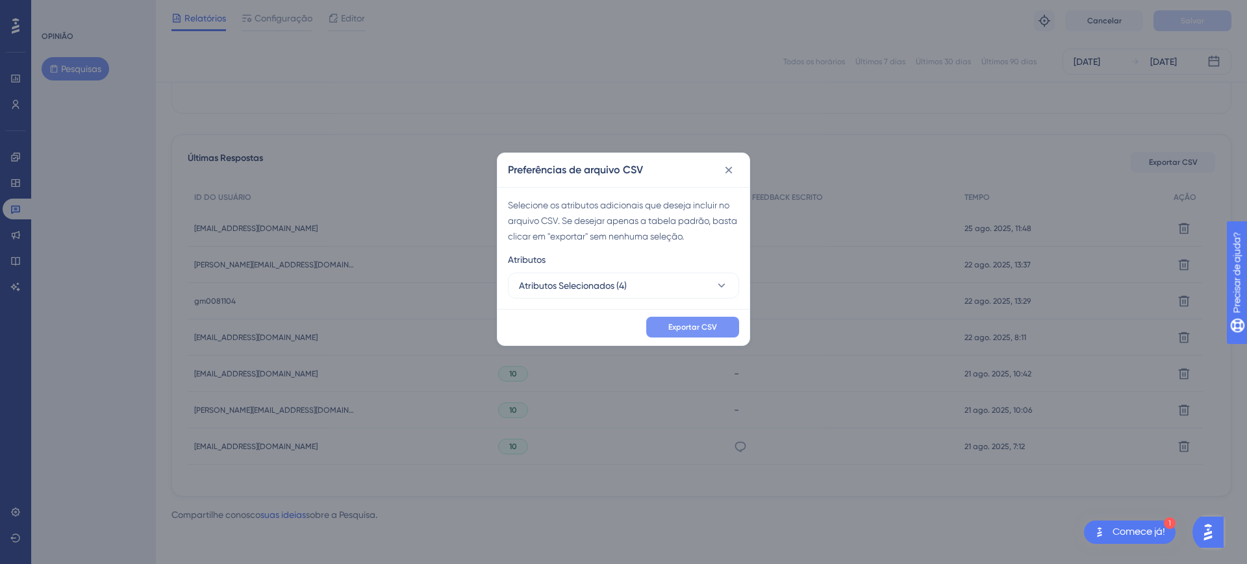
click at [702, 323] on font "Exportar CSV" at bounding box center [692, 327] width 49 height 9
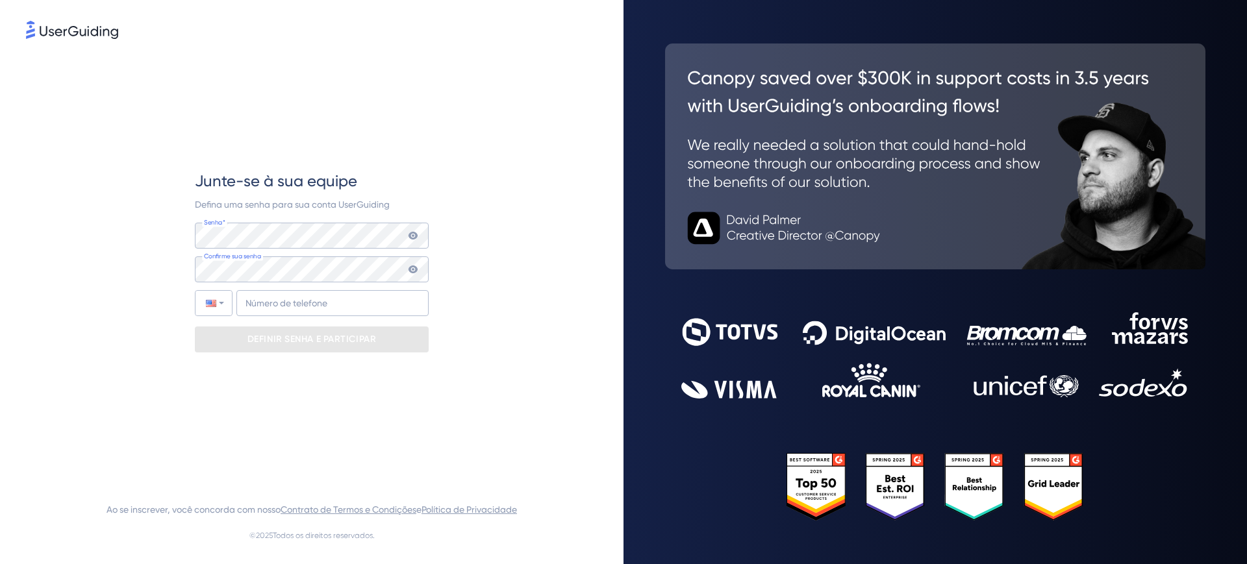
type input "+55"
